Goal: Task Accomplishment & Management: Use online tool/utility

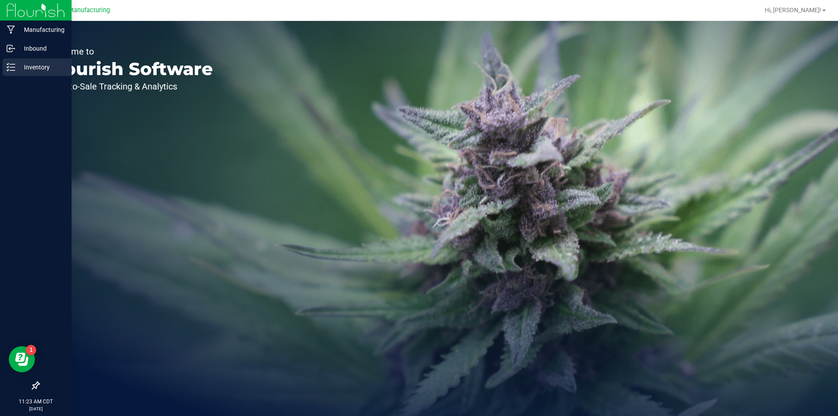
click at [10, 59] on div "Inventory" at bounding box center [37, 66] width 69 height 17
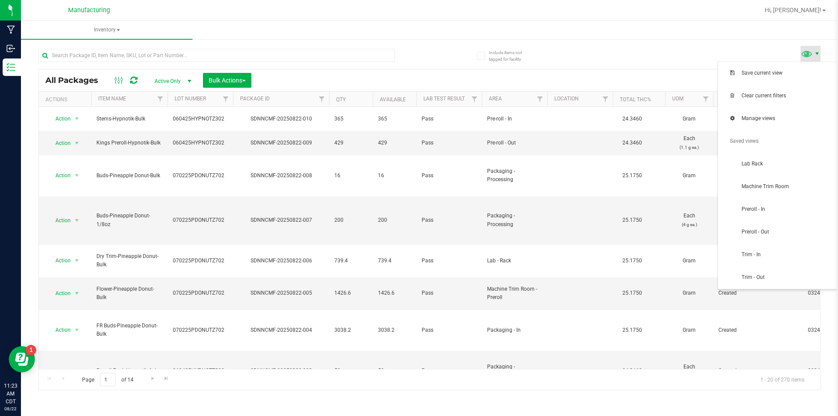
click at [815, 52] on span at bounding box center [816, 53] width 7 height 7
click at [805, 185] on span "Machine Trim Room" at bounding box center [786, 186] width 91 height 7
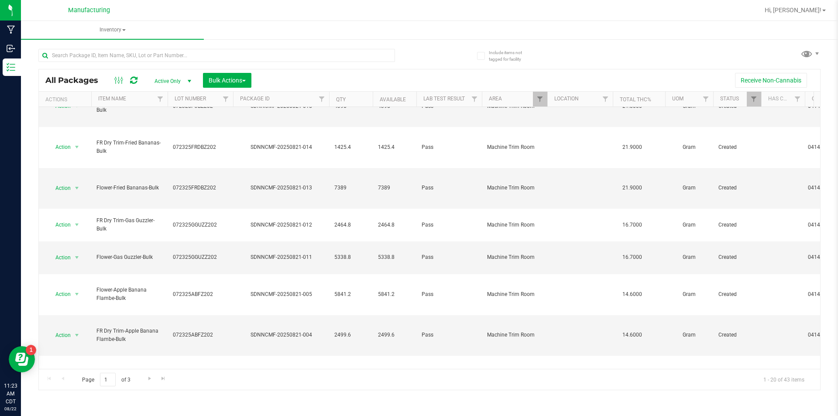
scroll to position [213, 0]
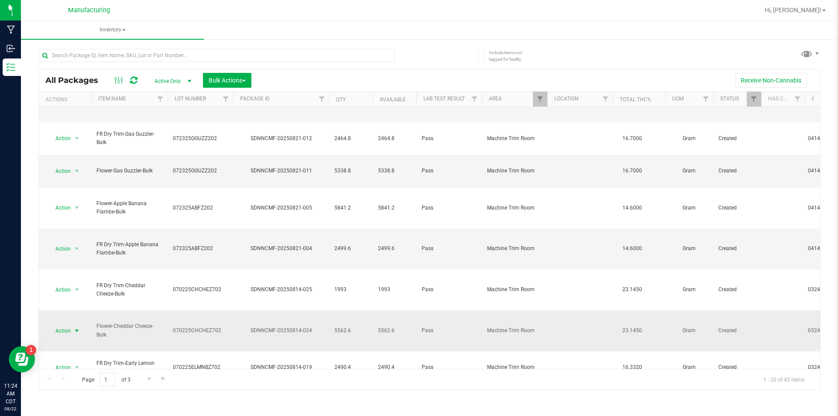
click at [77, 327] on span "select" at bounding box center [76, 330] width 7 height 7
click at [79, 250] on li "Print package label" at bounding box center [75, 258] width 55 height 24
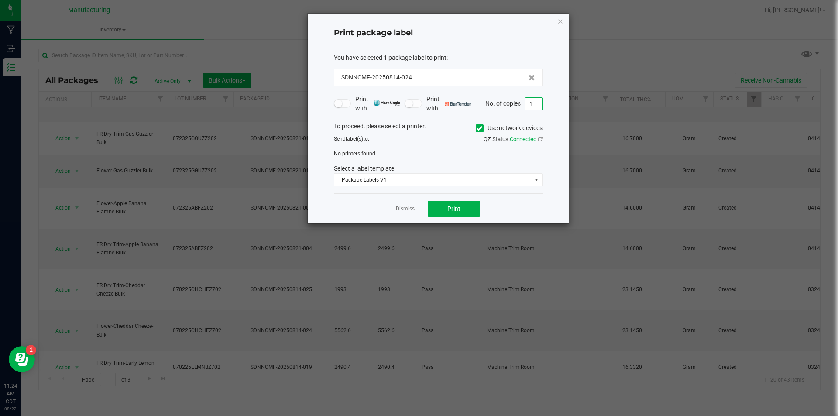
click at [530, 106] on input "1" at bounding box center [533, 104] width 17 height 12
type input "3"
click at [478, 128] on icon at bounding box center [479, 128] width 6 height 0
click at [0, 0] on input "Use network devices" at bounding box center [0, 0] width 0 height 0
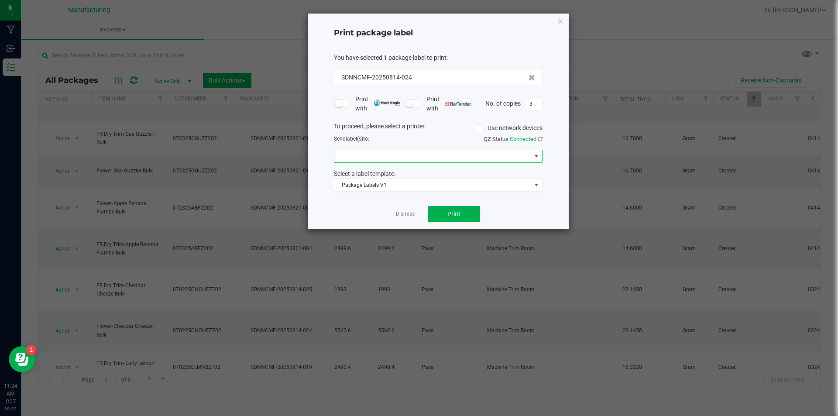
click at [536, 154] on span at bounding box center [536, 156] width 7 height 7
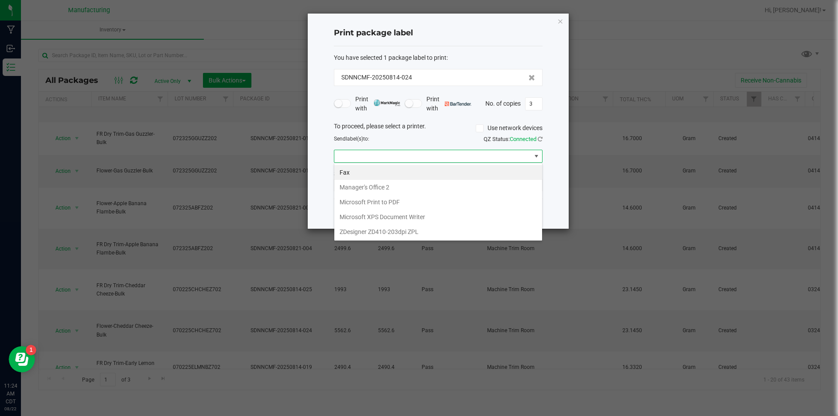
scroll to position [13, 209]
click at [383, 227] on ZPL "ZDesigner ZD410-203dpi ZPL" at bounding box center [438, 231] width 208 height 15
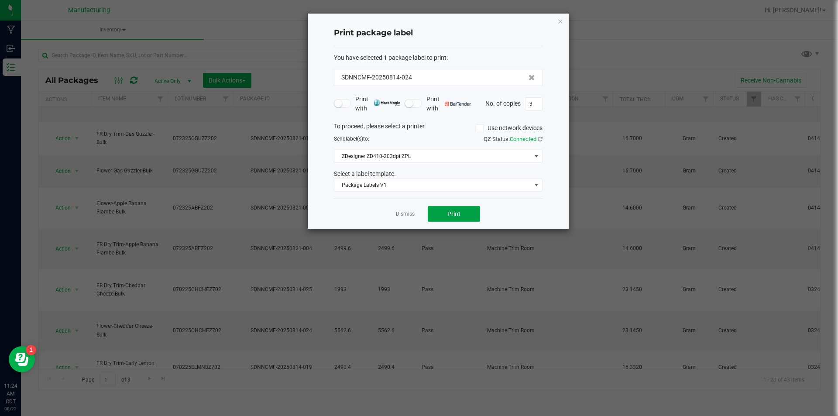
click at [457, 210] on span "Print" at bounding box center [453, 213] width 13 height 7
click at [403, 211] on link "Dismiss" at bounding box center [405, 213] width 19 height 7
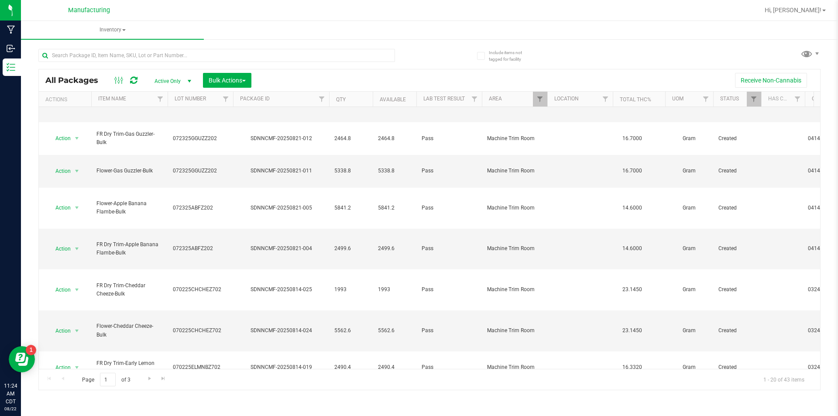
drag, startPoint x: 814, startPoint y: 10, endPoint x: 812, endPoint y: 16, distance: 5.9
click at [814, 12] on span "Hi, [PERSON_NAME]!" at bounding box center [792, 10] width 57 height 7
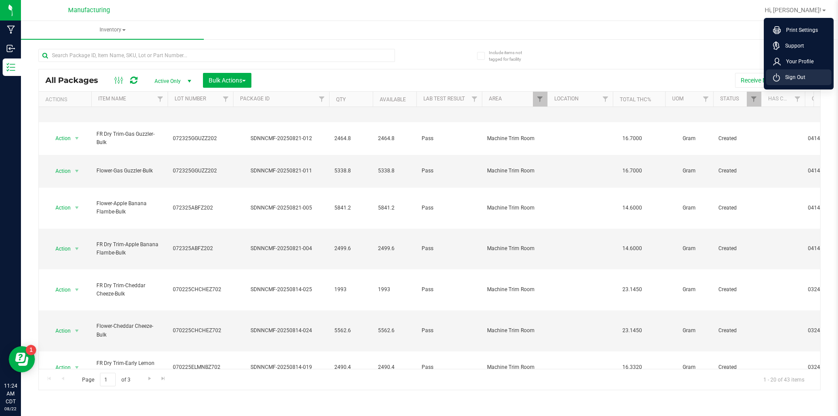
click at [803, 72] on li "Sign Out" at bounding box center [798, 77] width 65 height 16
